Goal: Book appointment/travel/reservation

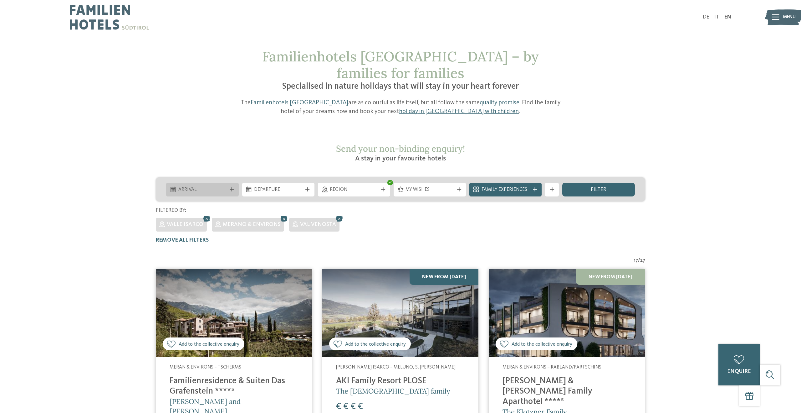
click at [230, 187] on icon at bounding box center [232, 189] width 4 height 4
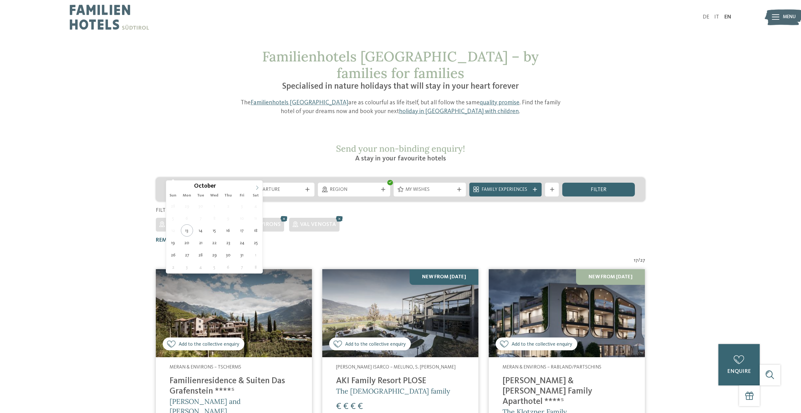
click at [258, 186] on icon at bounding box center [257, 187] width 4 height 4
type div "22.12.2025"
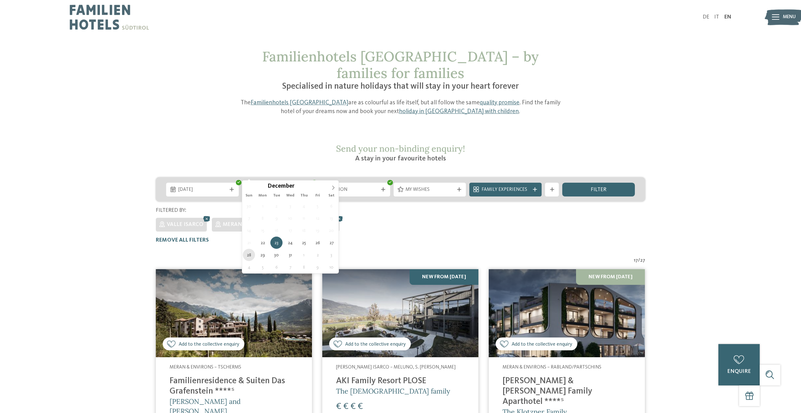
type div "28.12.2025"
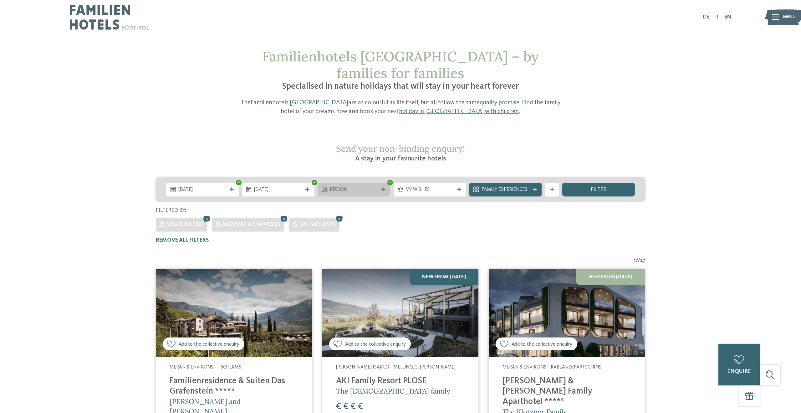
click at [365, 186] on span "Region" at bounding box center [354, 189] width 48 height 7
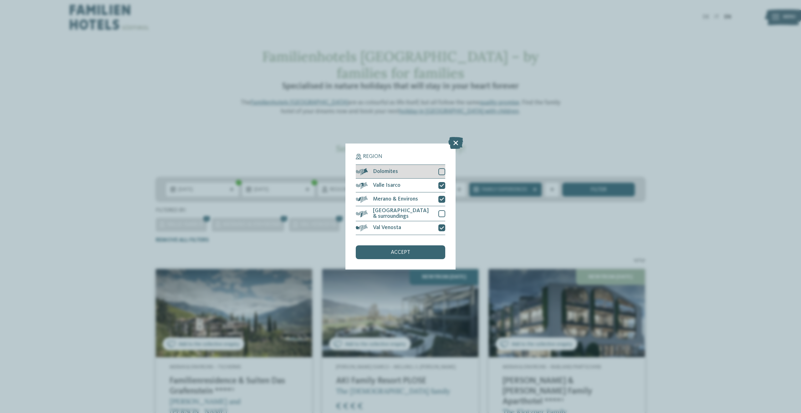
click at [444, 173] on div at bounding box center [442, 171] width 7 height 7
drag, startPoint x: 373, startPoint y: 188, endPoint x: 407, endPoint y: 188, distance: 33.8
click at [407, 188] on div "Valle Isarco" at bounding box center [401, 185] width 90 height 14
copy span "Valle Isarco"
drag, startPoint x: 373, startPoint y: 198, endPoint x: 417, endPoint y: 201, distance: 43.9
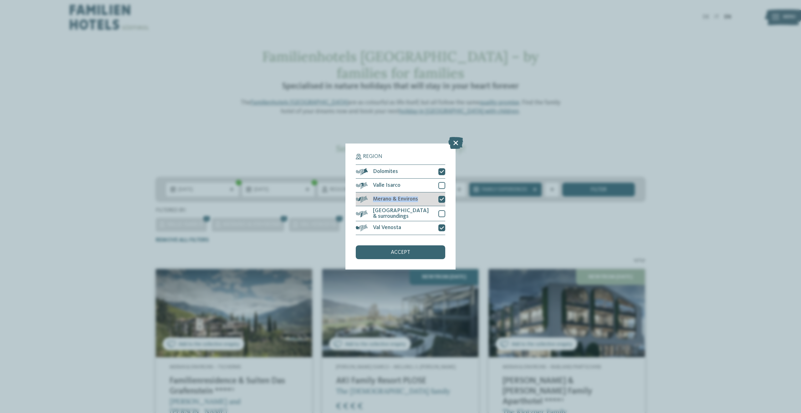
click at [418, 201] on div "Merano & Environs" at bounding box center [401, 199] width 90 height 14
copy span "Merano & Environs"
drag, startPoint x: 371, startPoint y: 214, endPoint x: 430, endPoint y: 214, distance: 58.2
click at [430, 214] on div "[GEOGRAPHIC_DATA] & surroundings" at bounding box center [401, 213] width 90 height 15
copy span "[GEOGRAPHIC_DATA] & surroundings"
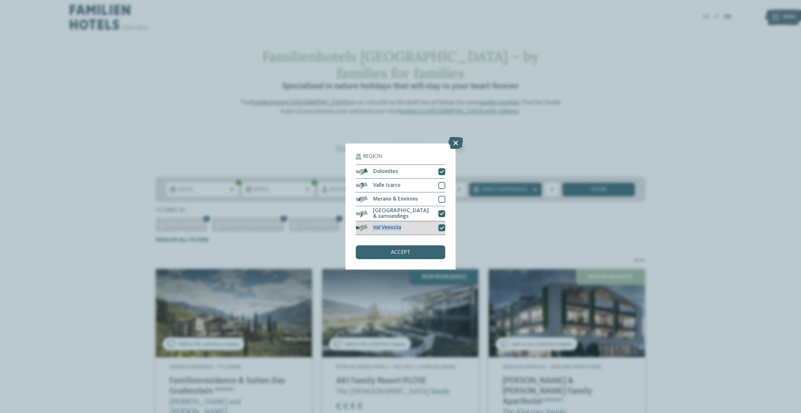
drag, startPoint x: 405, startPoint y: 228, endPoint x: 368, endPoint y: 227, distance: 36.9
click at [368, 227] on div "Val Venosta" at bounding box center [401, 228] width 90 height 14
copy div "Val Venosta"
drag, startPoint x: 454, startPoint y: 142, endPoint x: 390, endPoint y: 136, distance: 63.8
click at [452, 142] on icon at bounding box center [456, 143] width 15 height 12
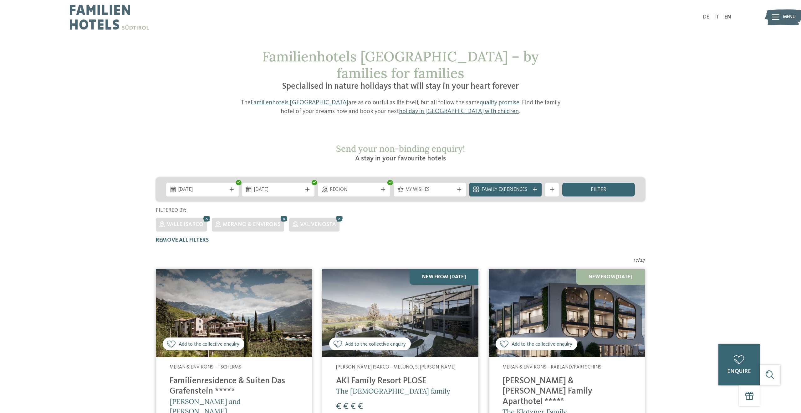
click at [95, 14] on img at bounding box center [109, 17] width 79 height 34
click at [126, 24] on img at bounding box center [109, 17] width 79 height 34
click at [433, 108] on link "holiday in [GEOGRAPHIC_DATA] with children" at bounding box center [459, 111] width 120 height 6
click at [425, 108] on link "holiday in [GEOGRAPHIC_DATA] with children" at bounding box center [459, 111] width 120 height 6
click at [428, 108] on link "holiday in [GEOGRAPHIC_DATA] with children" at bounding box center [459, 111] width 120 height 6
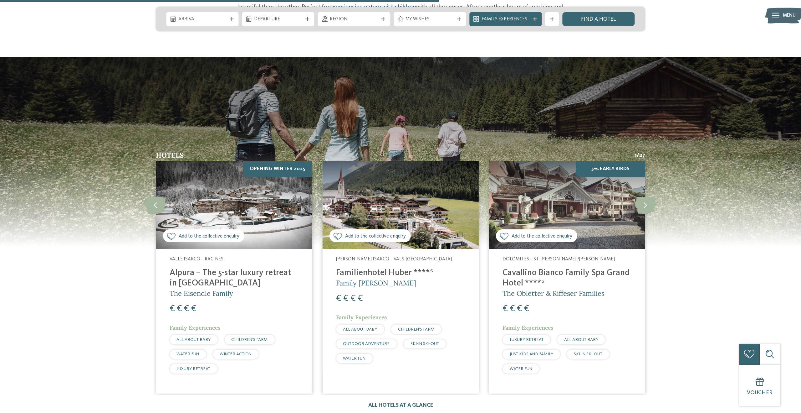
scroll to position [979, 0]
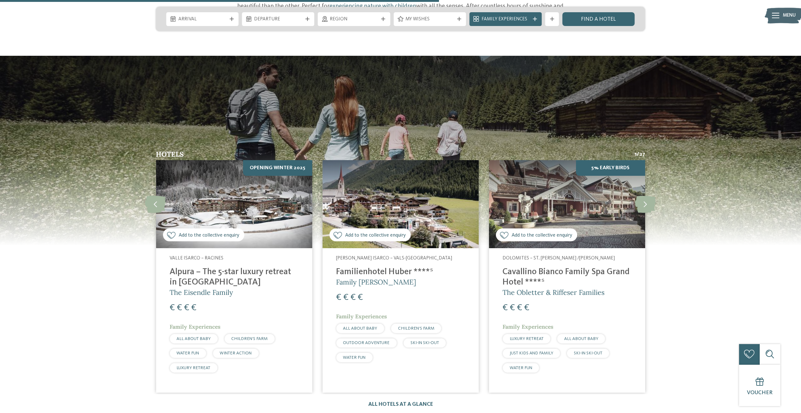
click at [404, 267] on h4 "Familienhotel Huber ****ˢ" at bounding box center [400, 272] width 129 height 10
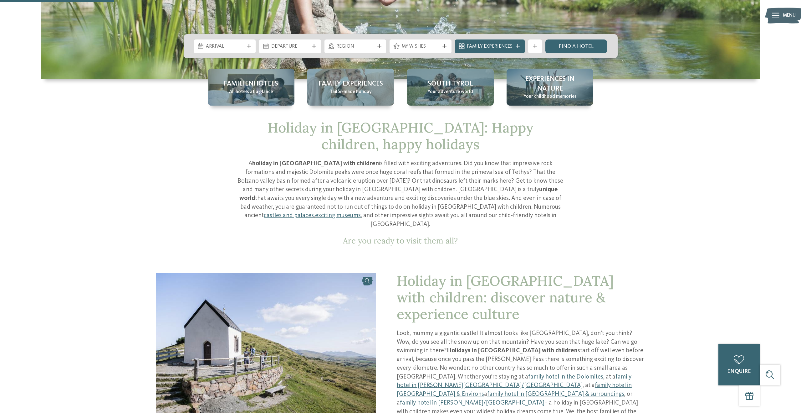
scroll to position [0, 0]
